Goal: Task Accomplishment & Management: Complete application form

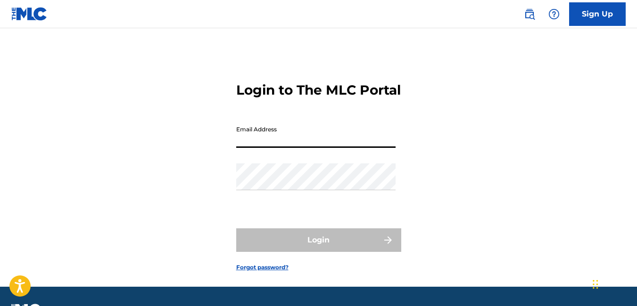
click at [282, 148] on input "Email Address" at bounding box center [315, 134] width 159 height 27
type input "[EMAIL_ADDRESS][DOMAIN_NAME]"
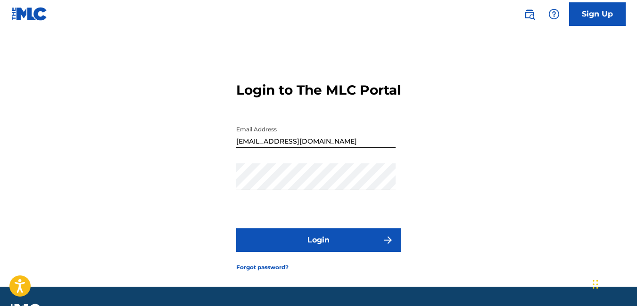
drag, startPoint x: 341, startPoint y: 253, endPoint x: 319, endPoint y: 265, distance: 25.5
click at [319, 252] on button "Login" at bounding box center [318, 241] width 165 height 24
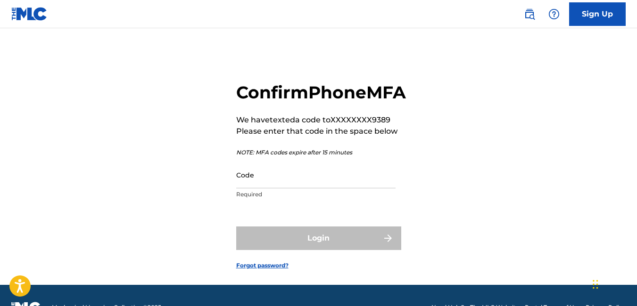
click at [253, 189] on input "Code" at bounding box center [315, 175] width 159 height 27
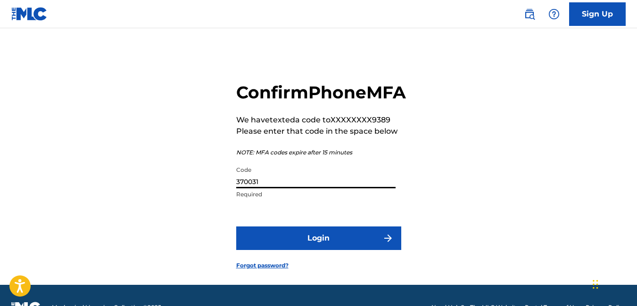
type input "370031"
click at [297, 250] on button "Login" at bounding box center [318, 239] width 165 height 24
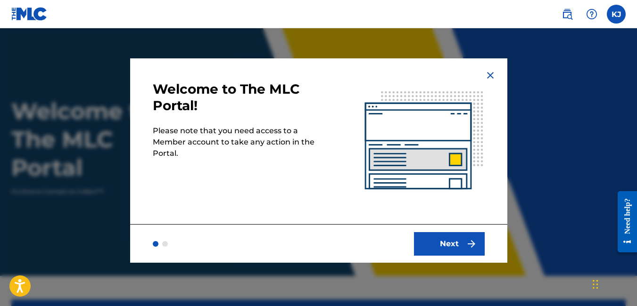
click at [460, 240] on button "Next" at bounding box center [449, 244] width 71 height 24
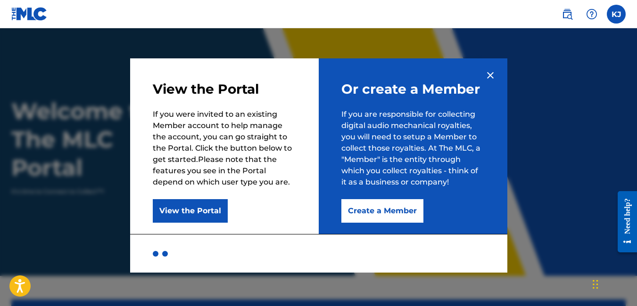
click at [183, 208] on button "View the Portal" at bounding box center [190, 211] width 75 height 24
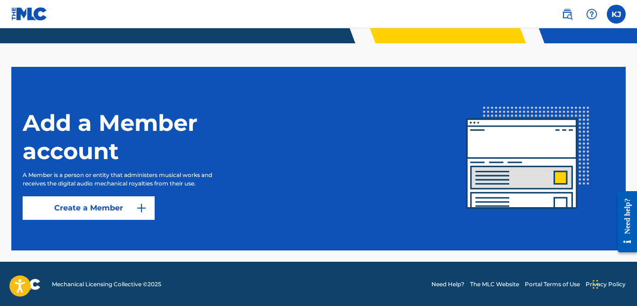
scroll to position [234, 0]
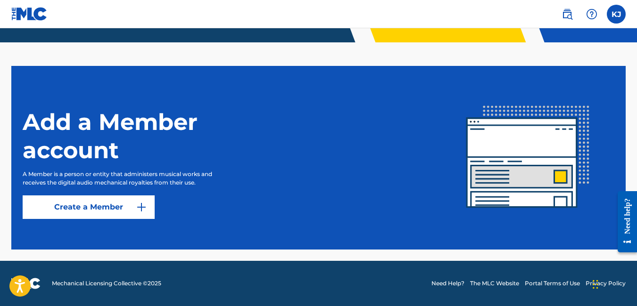
click at [118, 213] on link "Create a Member" at bounding box center [89, 208] width 132 height 24
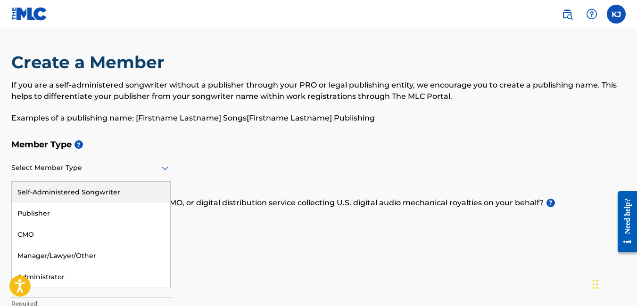
click at [46, 173] on div "Select Member Type" at bounding box center [90, 168] width 159 height 27
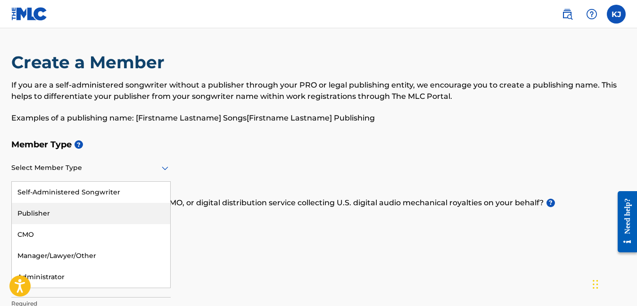
click at [35, 213] on div "Publisher" at bounding box center [91, 213] width 158 height 21
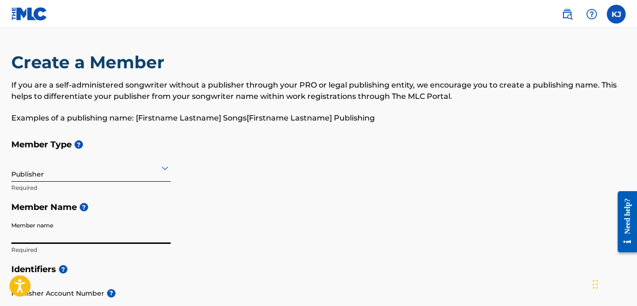
click at [48, 237] on input "Member name" at bounding box center [90, 230] width 159 height 27
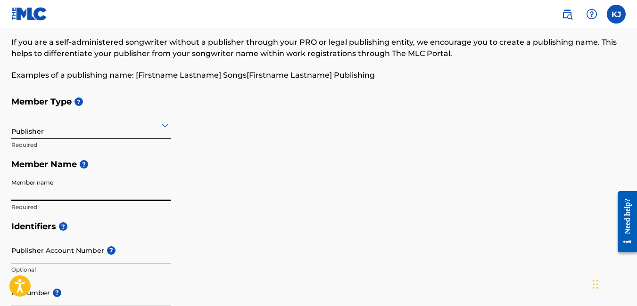
scroll to position [47, 0]
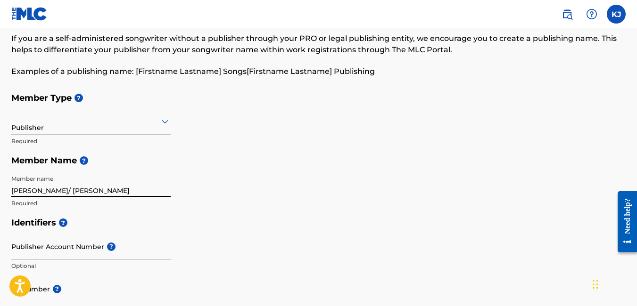
type input "[PERSON_NAME]/ [PERSON_NAME]"
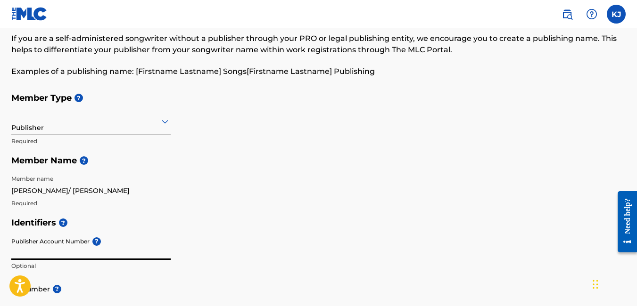
click at [57, 250] on input "Publisher Account Number ?" at bounding box center [90, 246] width 159 height 27
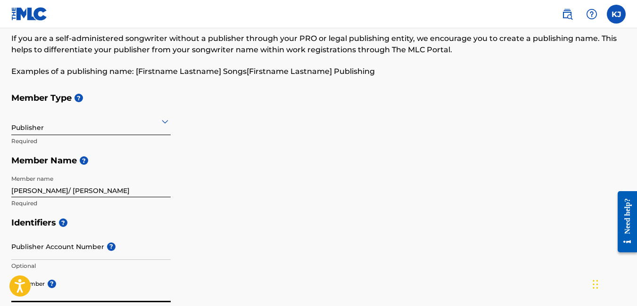
click at [92, 297] on input "IPI Number ?" at bounding box center [90, 289] width 159 height 27
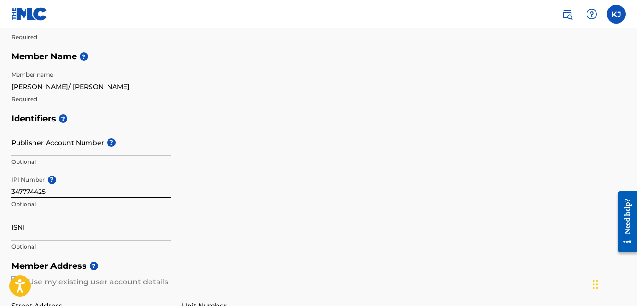
scroll to position [160, 0]
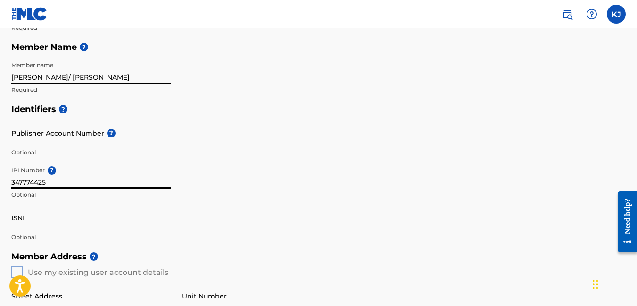
type input "347774425"
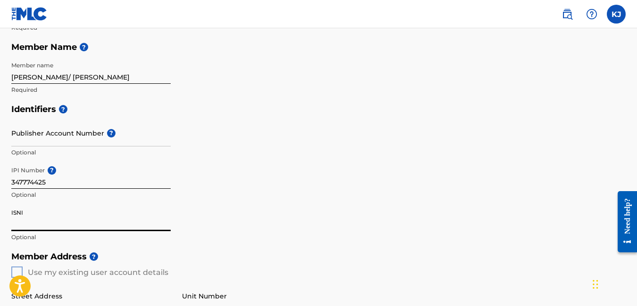
click at [25, 229] on input "ISNI" at bounding box center [90, 218] width 159 height 27
drag, startPoint x: 636, startPoint y: 107, endPoint x: 639, endPoint y: 118, distance: 11.8
drag, startPoint x: 639, startPoint y: 116, endPoint x: 623, endPoint y: 146, distance: 33.5
click at [623, 146] on div "Identifiers ? Publisher Account Number ? Optional IPI Number ? 347774425 Option…" at bounding box center [318, 173] width 614 height 148
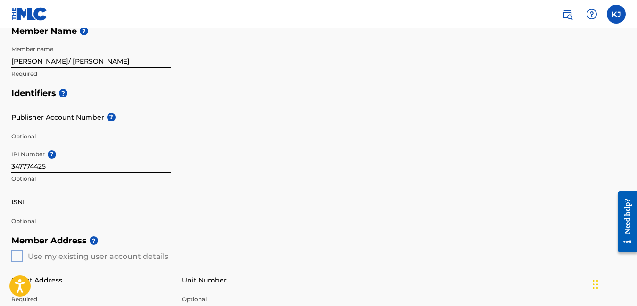
scroll to position [165, 0]
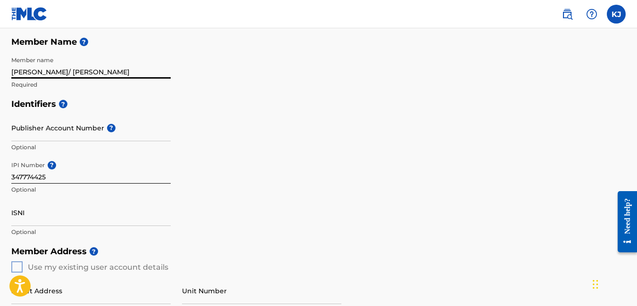
click at [39, 72] on input "[PERSON_NAME]/ [PERSON_NAME]" at bounding box center [90, 65] width 159 height 27
type input "[PERSON_NAME]/ [PERSON_NAME]"
click at [24, 222] on input "ISNI" at bounding box center [90, 212] width 159 height 27
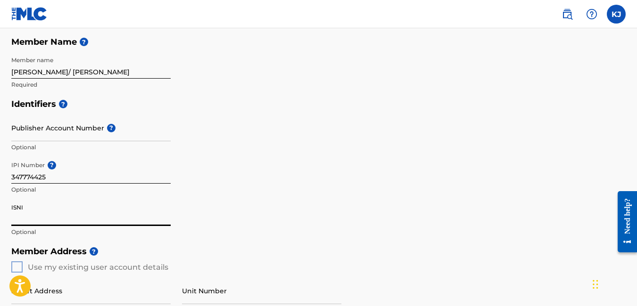
type input "o"
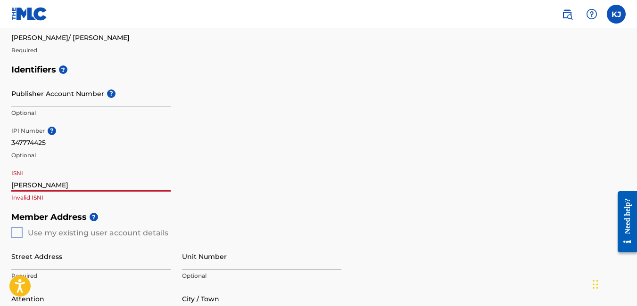
scroll to position [229, 0]
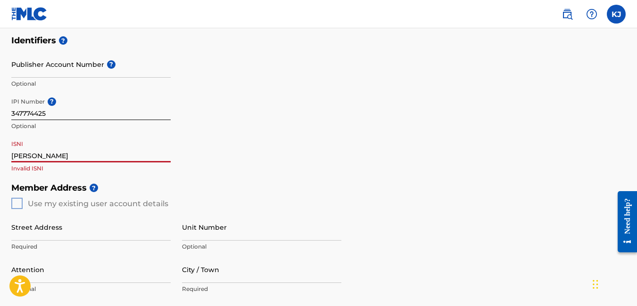
type input "[PERSON_NAME]"
click at [17, 204] on div "Member Address ? Use my existing user account details Street Address Required U…" at bounding box center [318, 285] width 614 height 215
click at [16, 203] on div "Member Address ? Use my existing user account details Street Address Required U…" at bounding box center [318, 285] width 614 height 215
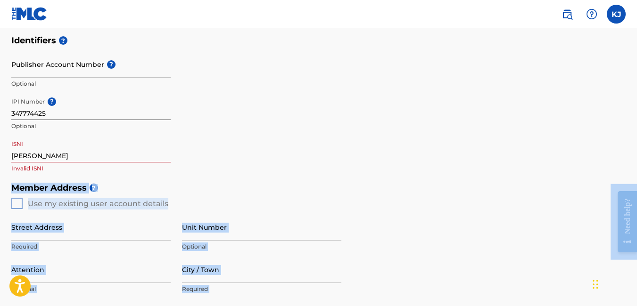
drag, startPoint x: 1246, startPoint y: 350, endPoint x: 632, endPoint y: 186, distance: 635.3
click at [549, 167] on div "Identifiers ? Publisher Account Number ? Optional IPI Number ? 347774425 Option…" at bounding box center [318, 105] width 614 height 148
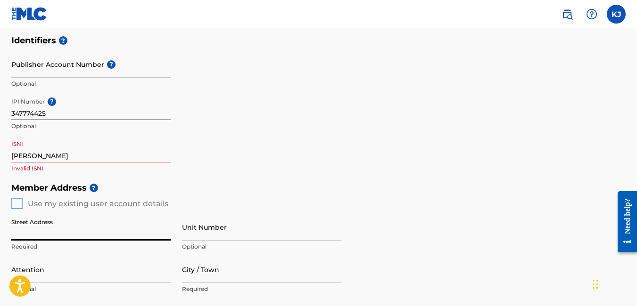
click at [44, 230] on input "Street Address" at bounding box center [90, 227] width 159 height 27
type input "[STREET_ADDRESS][PERSON_NAME]"
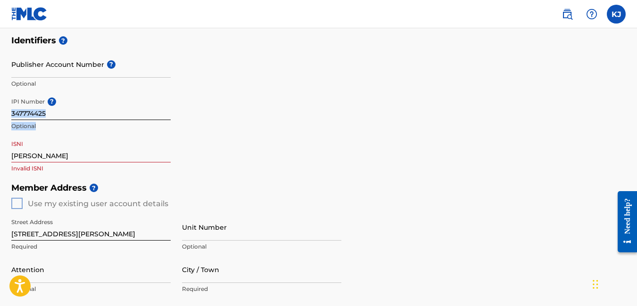
drag, startPoint x: 636, startPoint y: 101, endPoint x: 636, endPoint y: 128, distance: 26.4
click at [636, 128] on div "Create a Member If you are a self-administered songwriter without a publisher t…" at bounding box center [318, 172] width 637 height 698
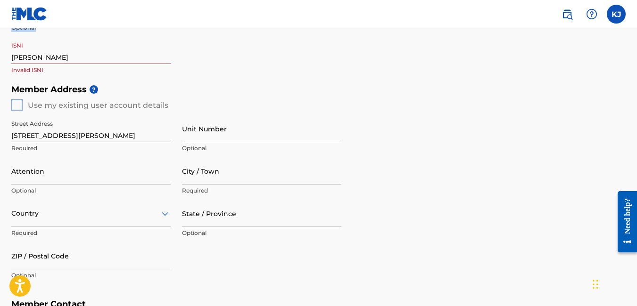
scroll to position [349, 0]
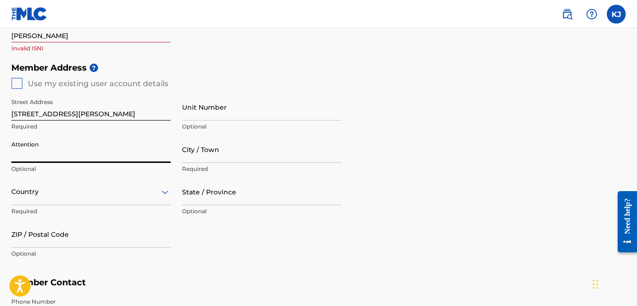
click at [58, 157] on input "Attention" at bounding box center [90, 149] width 159 height 27
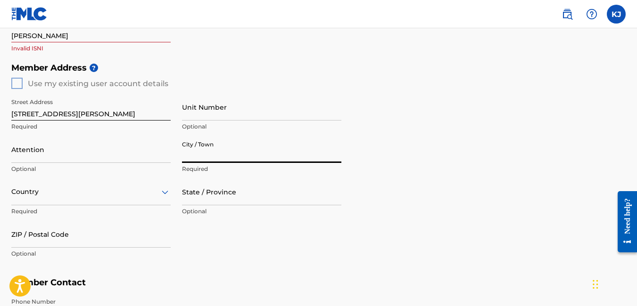
click at [204, 156] on input "City / Town" at bounding box center [261, 149] width 159 height 27
type input "[GEOGRAPHIC_DATA]"
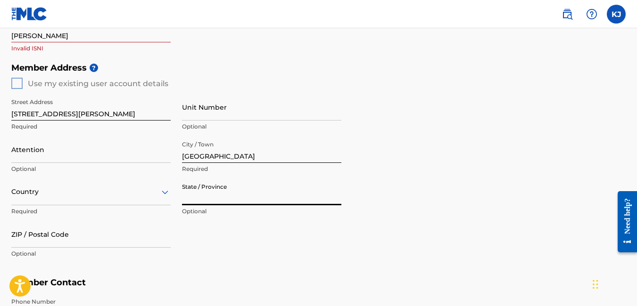
click at [219, 197] on input "State / Province" at bounding box center [261, 192] width 159 height 27
type input "pa"
click at [41, 241] on input "ZIP / Postal Code" at bounding box center [90, 234] width 159 height 27
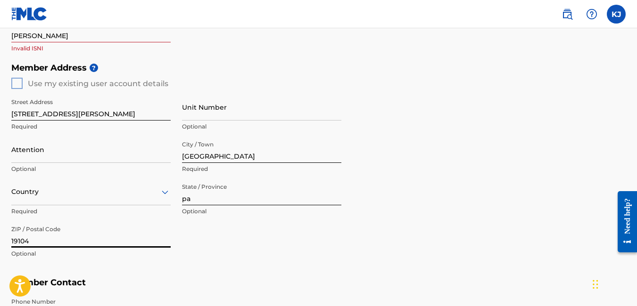
type input "19104"
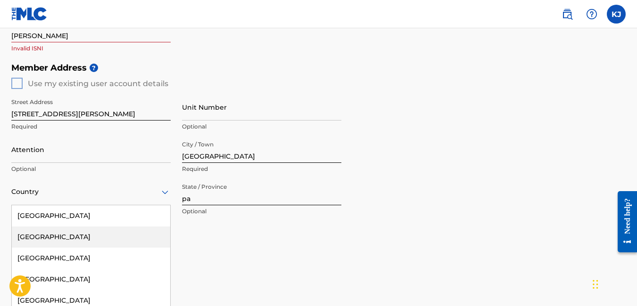
click at [44, 199] on div "223 results available. Use Up and Down to choose options, press Enter to select…" at bounding box center [90, 192] width 159 height 27
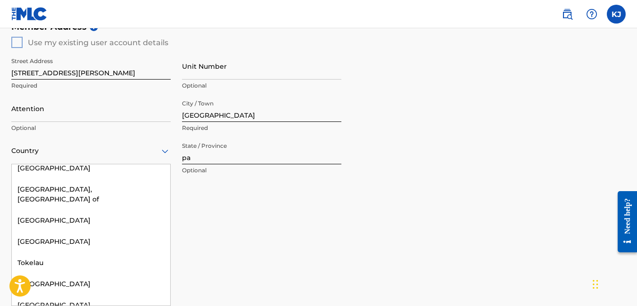
scroll to position [4295, 0]
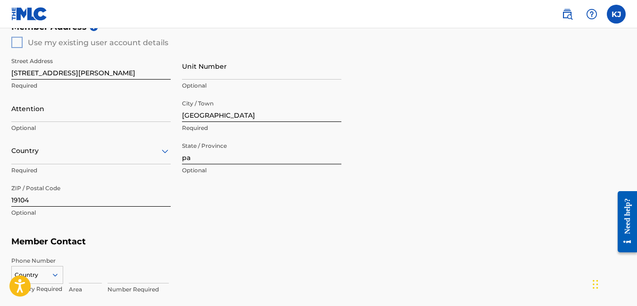
drag, startPoint x: 170, startPoint y: 286, endPoint x: 114, endPoint y: 253, distance: 65.5
click at [114, 253] on div "Phone Number Country Country Required Area Number Required" at bounding box center [318, 275] width 614 height 47
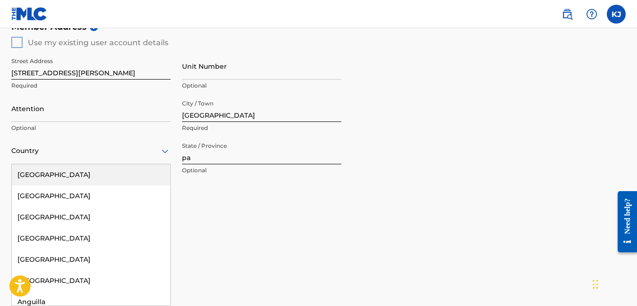
click at [160, 150] on icon at bounding box center [164, 151] width 11 height 11
click at [63, 173] on div "[GEOGRAPHIC_DATA]" at bounding box center [91, 174] width 158 height 21
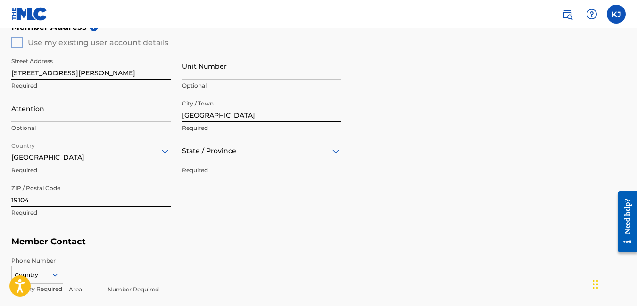
click at [335, 153] on icon at bounding box center [335, 151] width 7 height 4
drag, startPoint x: 339, startPoint y: 276, endPoint x: 329, endPoint y: 276, distance: 9.9
click at [329, 276] on div "[US_STATE]" at bounding box center [261, 280] width 158 height 21
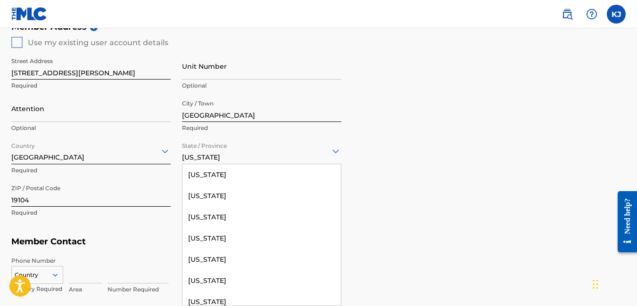
click at [338, 149] on icon at bounding box center [335, 151] width 11 height 11
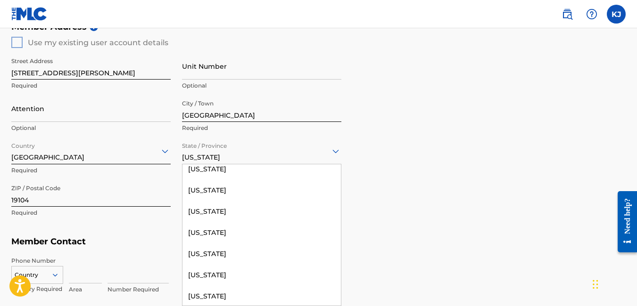
scroll to position [771, 0]
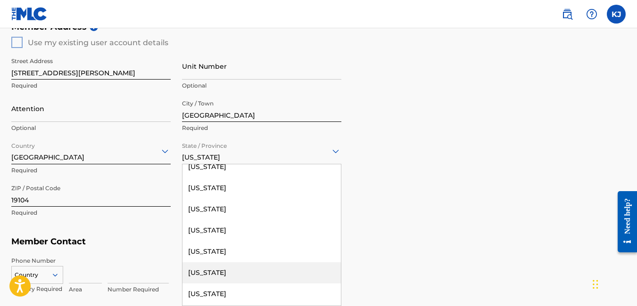
click at [282, 270] on div "[US_STATE]" at bounding box center [261, 272] width 158 height 21
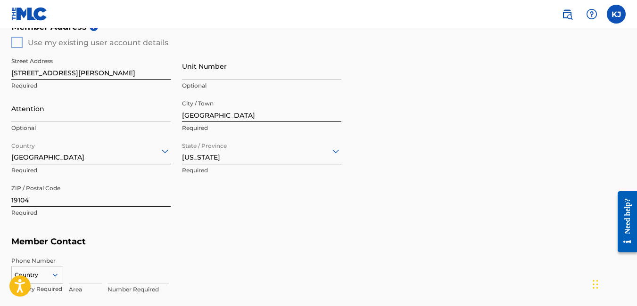
click at [109, 247] on h5 "Member Contact" at bounding box center [318, 242] width 614 height 20
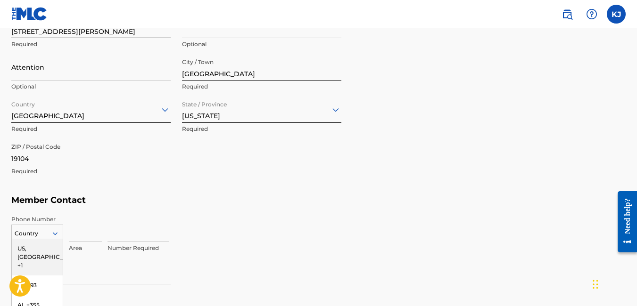
scroll to position [506, 0]
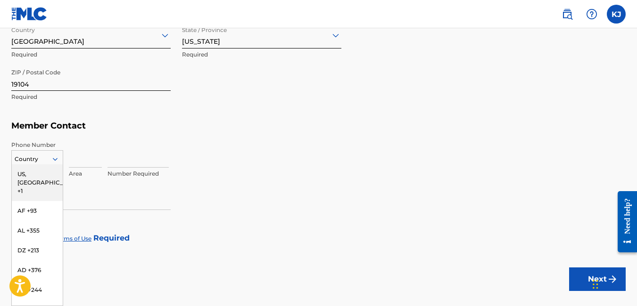
click at [57, 164] on div "216 results available. Use Up and Down to choose options, press Enter to select…" at bounding box center [37, 157] width 52 height 14
click at [30, 175] on div "US, [GEOGRAPHIC_DATA] +1" at bounding box center [37, 182] width 51 height 37
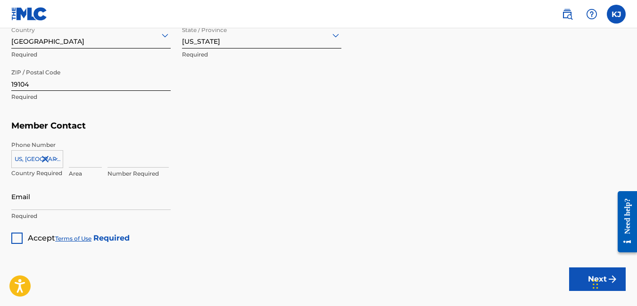
click at [81, 161] on input at bounding box center [85, 154] width 33 height 27
type input "267"
click at [114, 161] on input at bounding box center [137, 154] width 61 height 27
click at [119, 159] on input "4669389" at bounding box center [137, 154] width 61 height 27
type input "4669389"
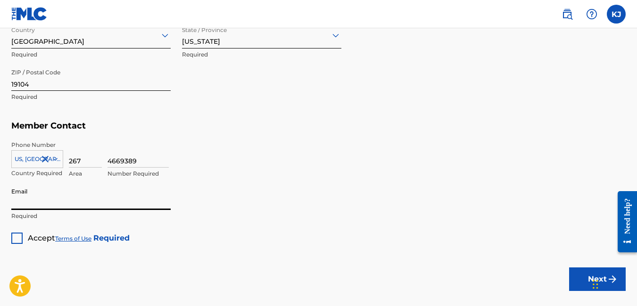
click at [32, 205] on input "Email" at bounding box center [90, 196] width 159 height 27
type input "[EMAIL_ADDRESS][DOMAIN_NAME]"
type input "[GEOGRAPHIC_DATA]"
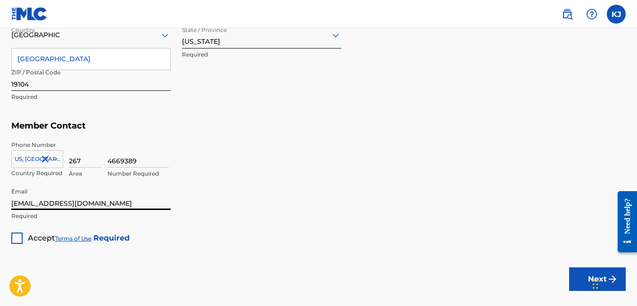
click at [18, 238] on div at bounding box center [16, 238] width 11 height 11
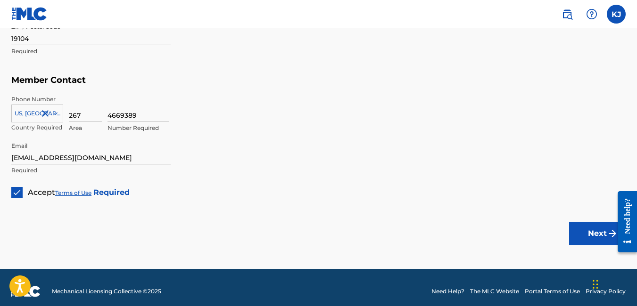
scroll to position [560, 0]
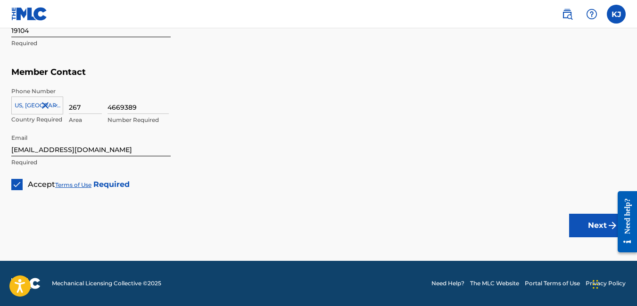
click at [607, 222] on img "submit" at bounding box center [612, 225] width 11 height 11
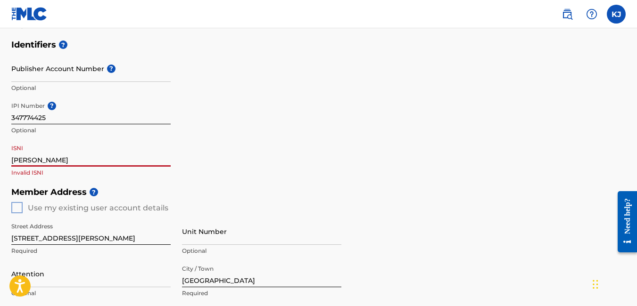
type input "O"
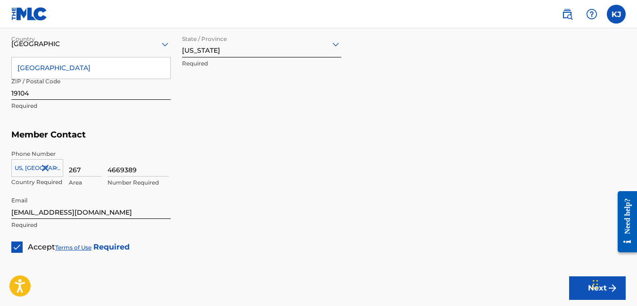
scroll to position [499, 0]
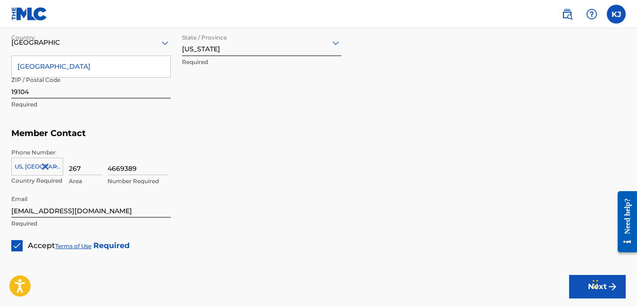
drag, startPoint x: 588, startPoint y: 284, endPoint x: 504, endPoint y: 293, distance: 84.8
drag, startPoint x: 588, startPoint y: 288, endPoint x: 414, endPoint y: 260, distance: 176.6
click at [585, 281] on button "Next" at bounding box center [597, 287] width 57 height 24
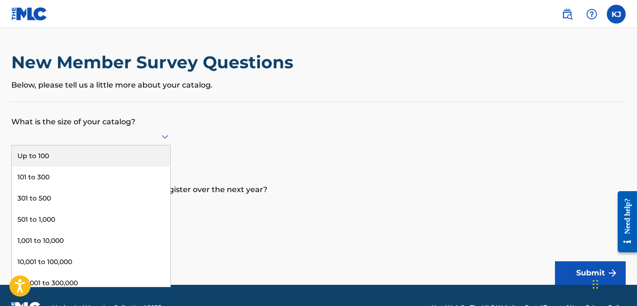
click at [164, 135] on icon at bounding box center [164, 136] width 11 height 11
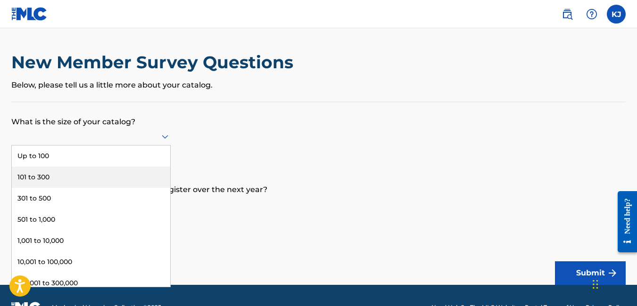
click at [35, 174] on div "101 to 300" at bounding box center [91, 177] width 158 height 21
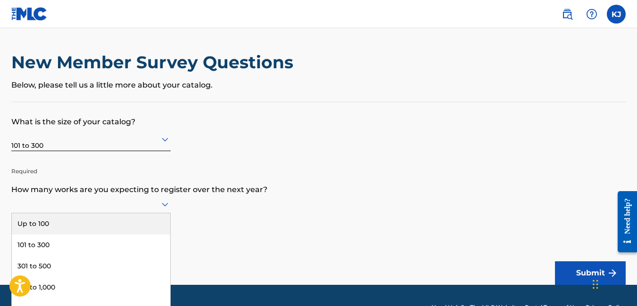
scroll to position [24, 0]
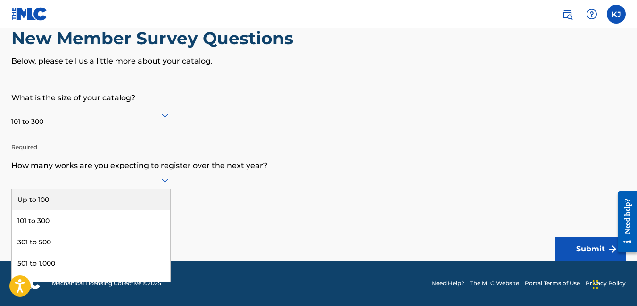
click at [164, 189] on div "9 results available. Use Up and Down to choose options, press Enter to select t…" at bounding box center [90, 181] width 159 height 18
click at [60, 205] on div "Up to 100" at bounding box center [91, 199] width 158 height 21
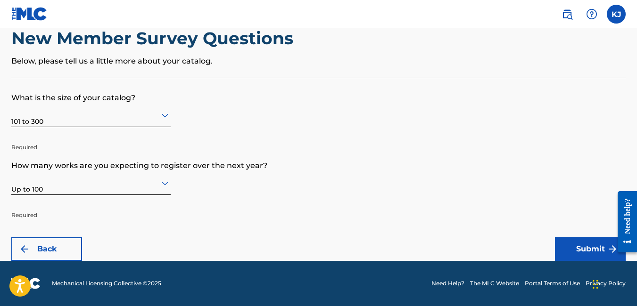
click at [595, 240] on button "Submit" at bounding box center [590, 250] width 71 height 24
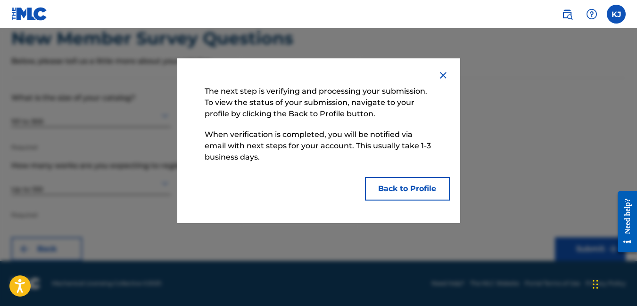
click at [419, 191] on button "Back to Profile" at bounding box center [407, 189] width 85 height 24
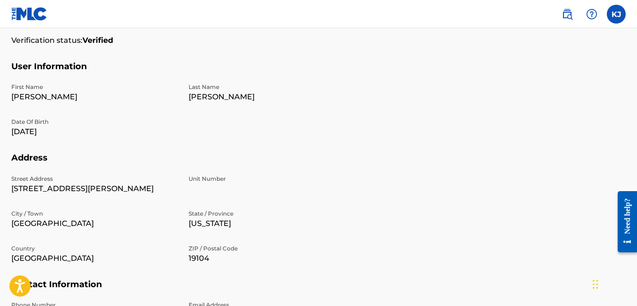
scroll to position [328, 0]
